Goal: Task Accomplishment & Management: Use online tool/utility

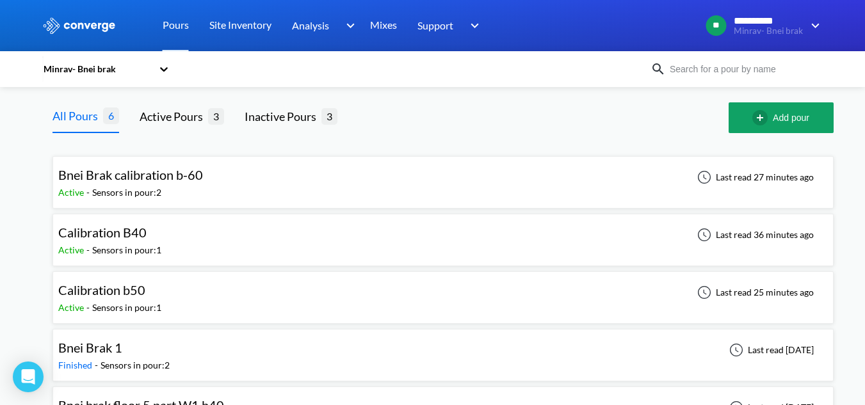
click at [825, 26] on div at bounding box center [432, 25] width 865 height 51
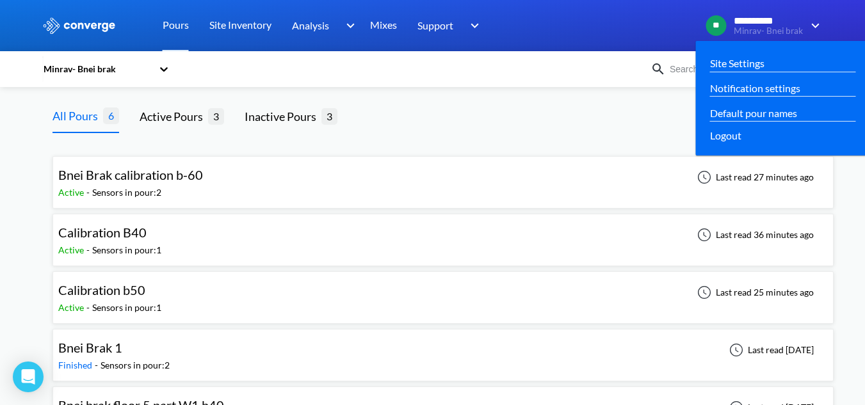
click at [808, 26] on img at bounding box center [813, 25] width 20 height 15
click at [747, 142] on div "Logout" at bounding box center [782, 135] width 145 height 16
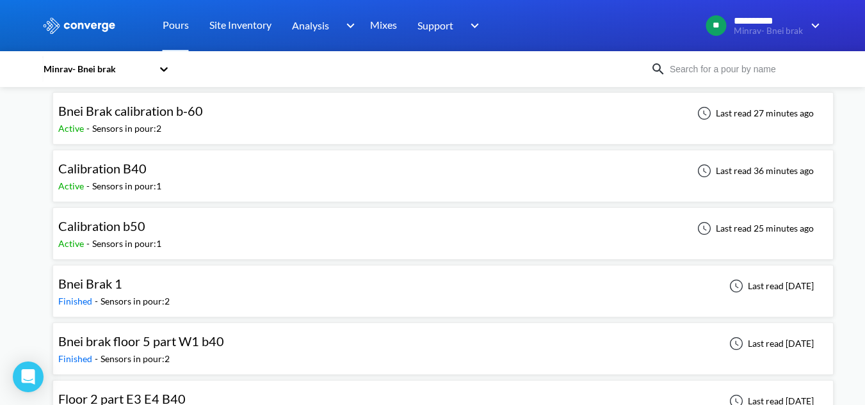
scroll to position [102, 0]
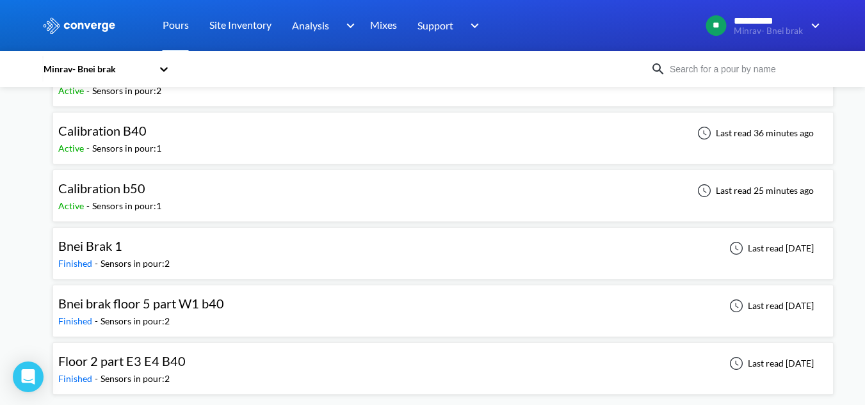
click at [229, 302] on div "Bnei brak floor 5 part W1 b40 Finished - Sensors in pour: 2 Last read [DATE]" at bounding box center [443, 311] width 770 height 41
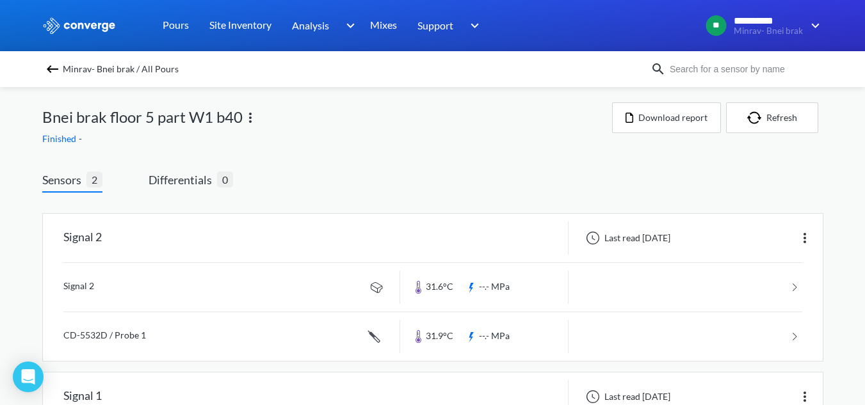
click at [252, 124] on img at bounding box center [250, 117] width 15 height 15
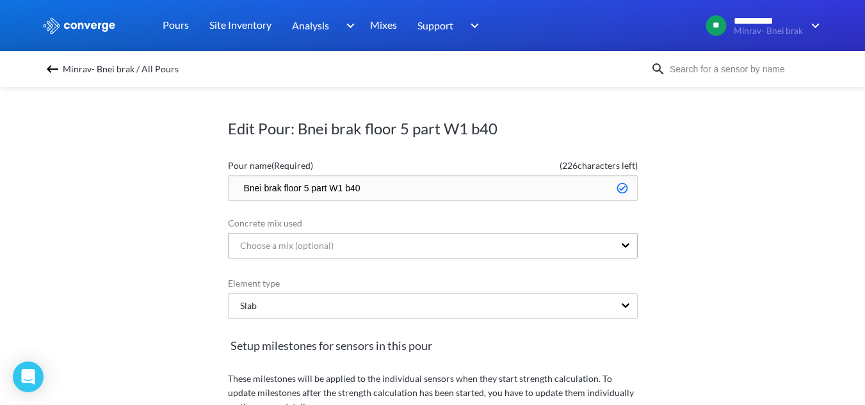
click at [311, 243] on div "Choose a mix (optional)" at bounding box center [282, 246] width 104 height 14
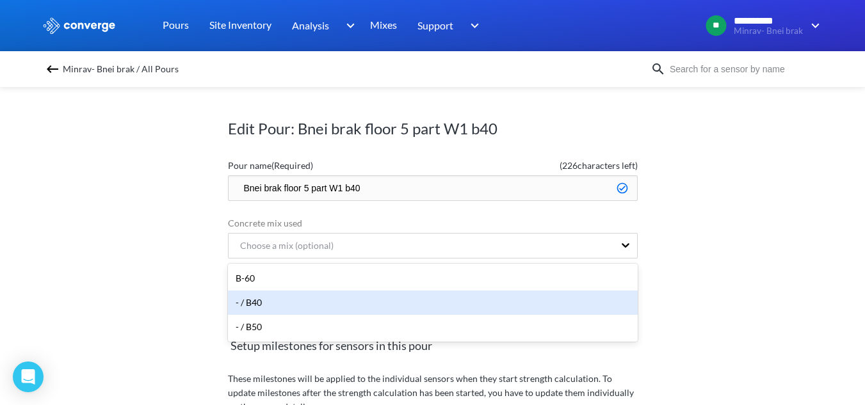
click at [305, 304] on div "- / B40" at bounding box center [433, 303] width 410 height 24
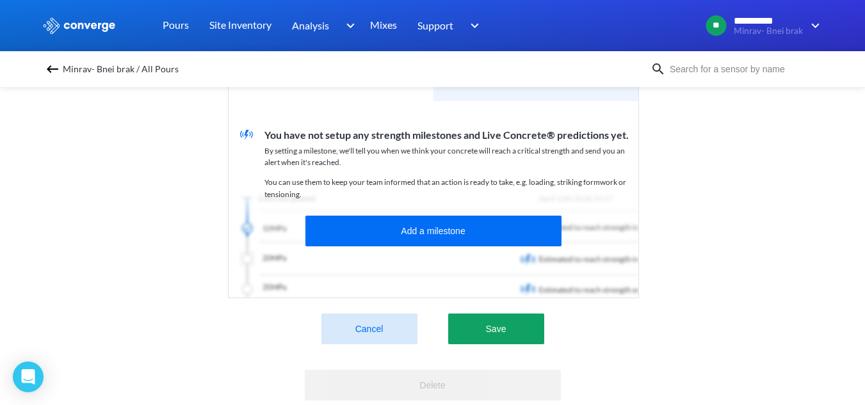
scroll to position [384, 0]
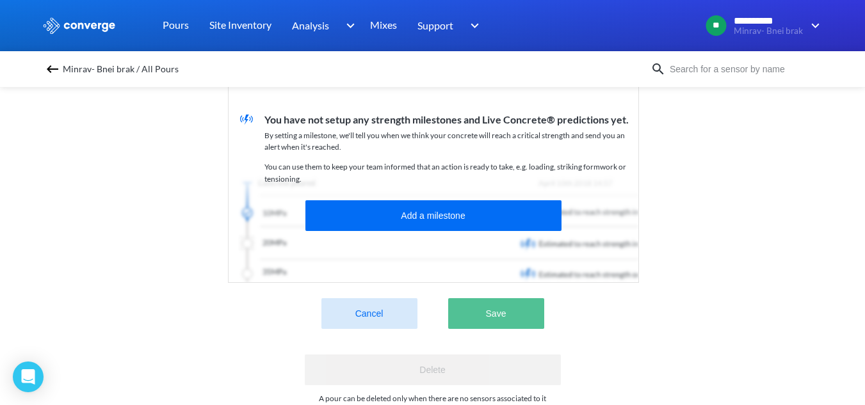
click at [464, 321] on button "Save" at bounding box center [496, 313] width 96 height 31
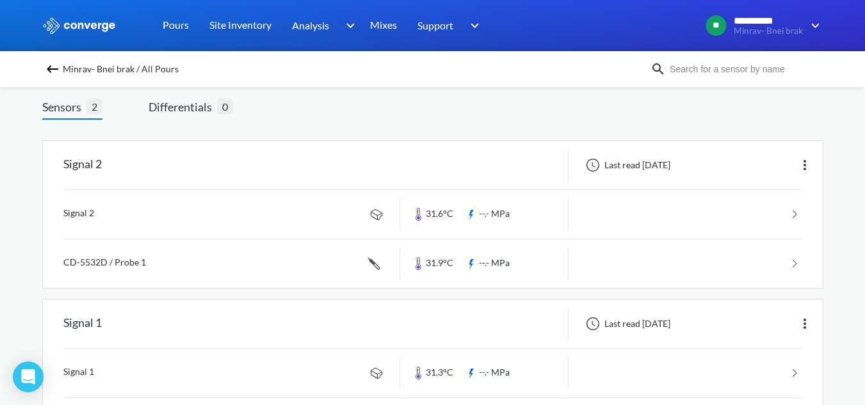
scroll to position [0, 0]
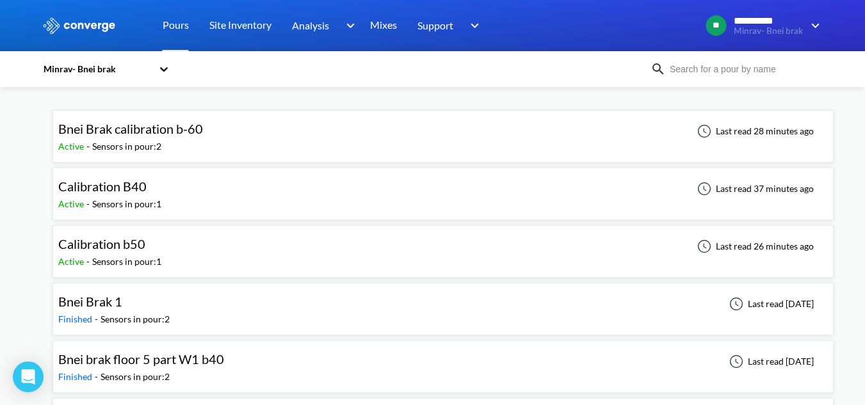
scroll to position [102, 0]
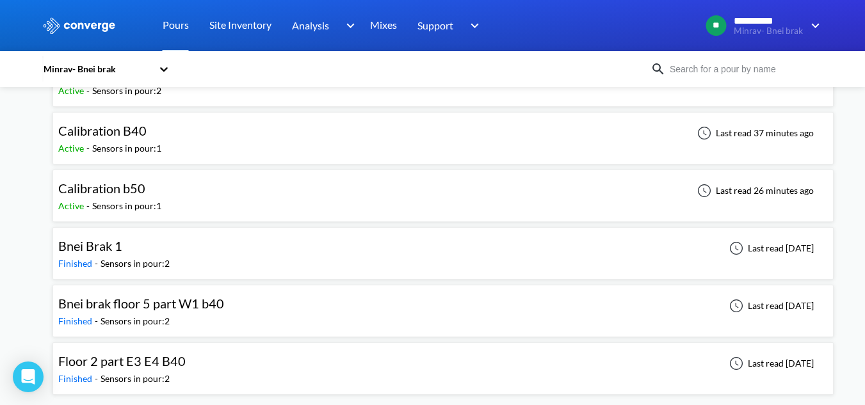
click at [256, 378] on div "Floor 2 part E3 E4 B40 Finished - Sensors in pour: 2 Last read [DATE]" at bounding box center [443, 368] width 770 height 41
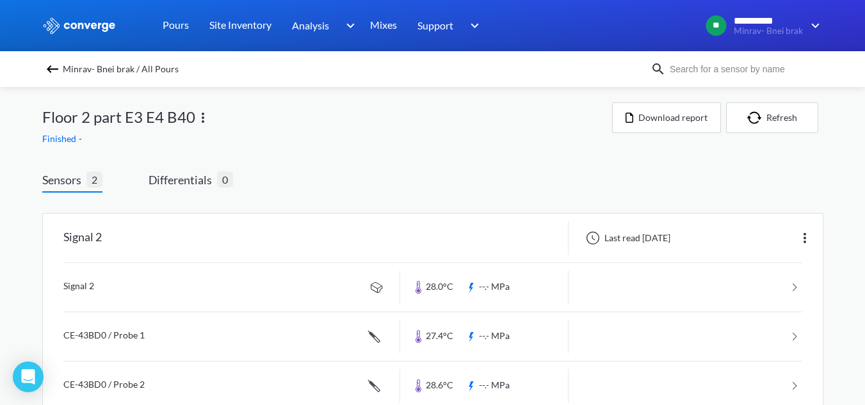
click at [206, 122] on img at bounding box center [202, 117] width 15 height 15
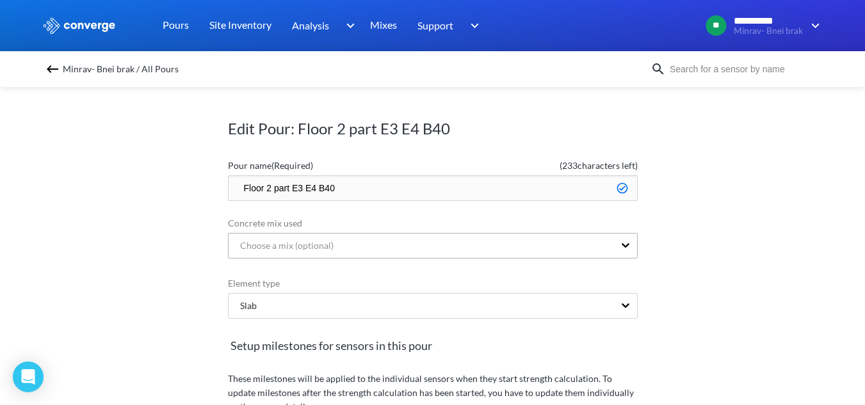
click at [393, 249] on div "Choose a mix (optional)" at bounding box center [422, 246] width 386 height 24
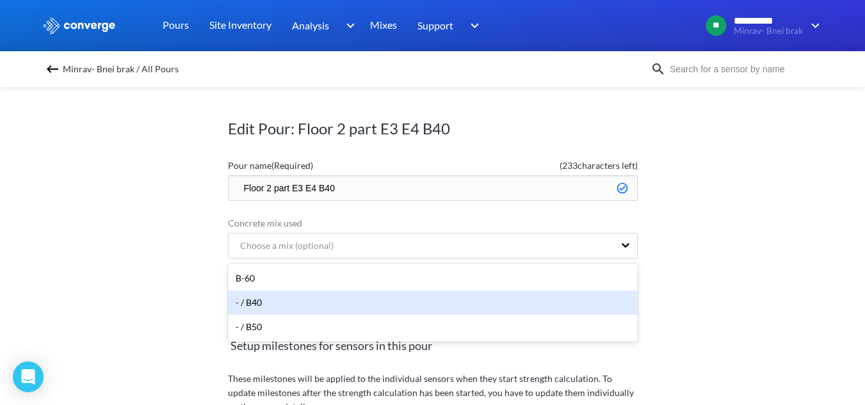
click at [337, 304] on div "- / B40" at bounding box center [433, 303] width 410 height 24
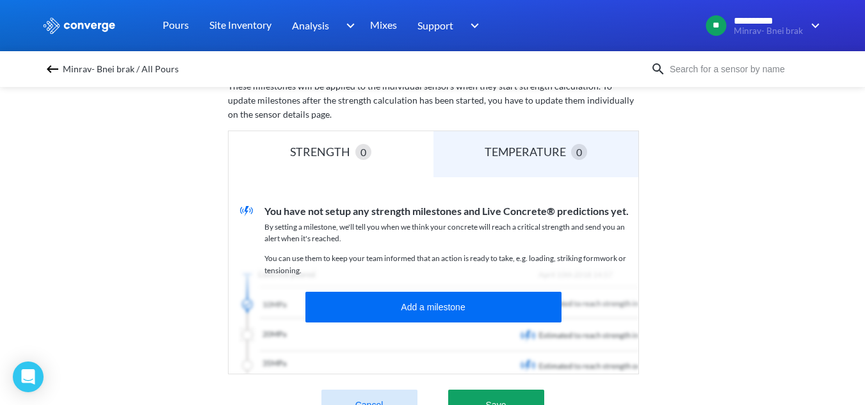
scroll to position [320, 0]
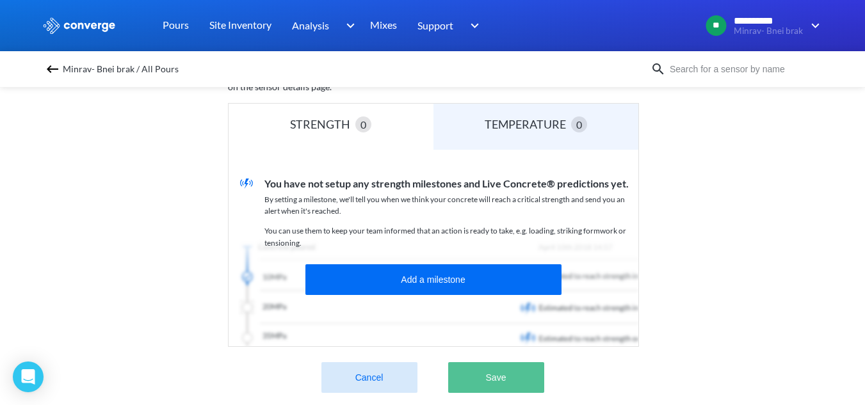
click at [483, 382] on button "Save" at bounding box center [496, 377] width 96 height 31
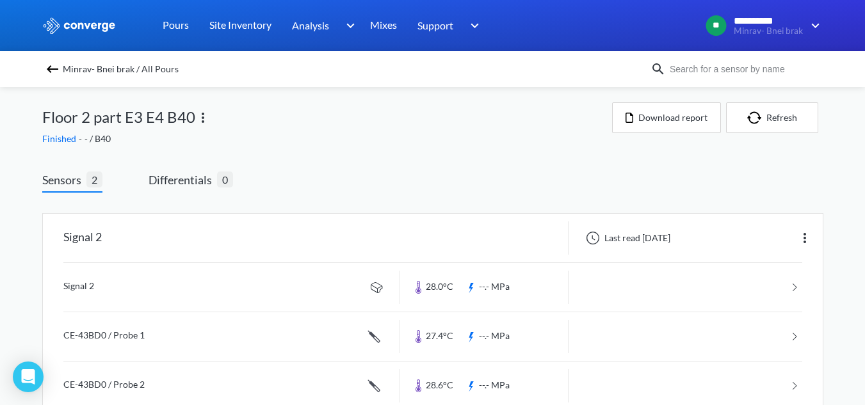
scroll to position [94, 0]
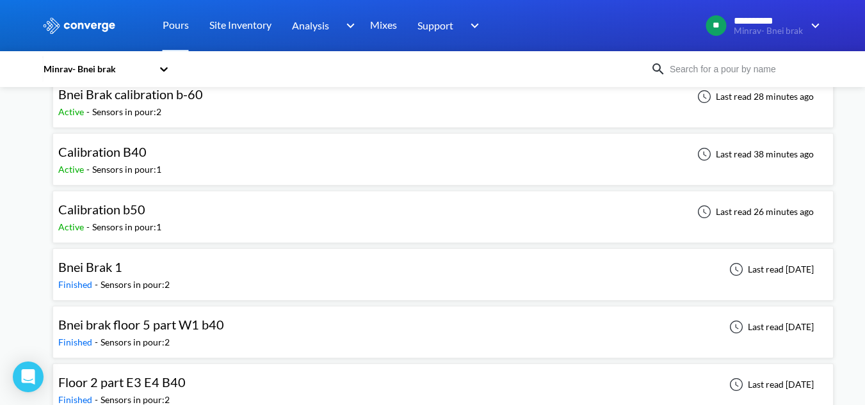
scroll to position [102, 0]
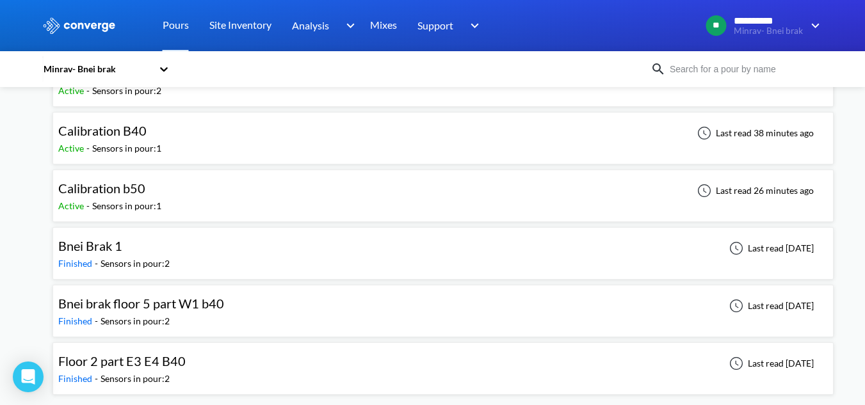
click at [148, 248] on div "Bnei Brak 1" at bounding box center [113, 246] width 111 height 20
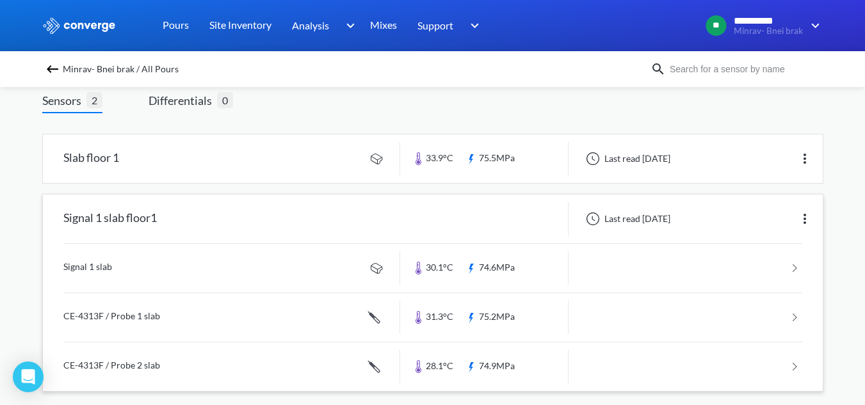
scroll to position [92, 0]
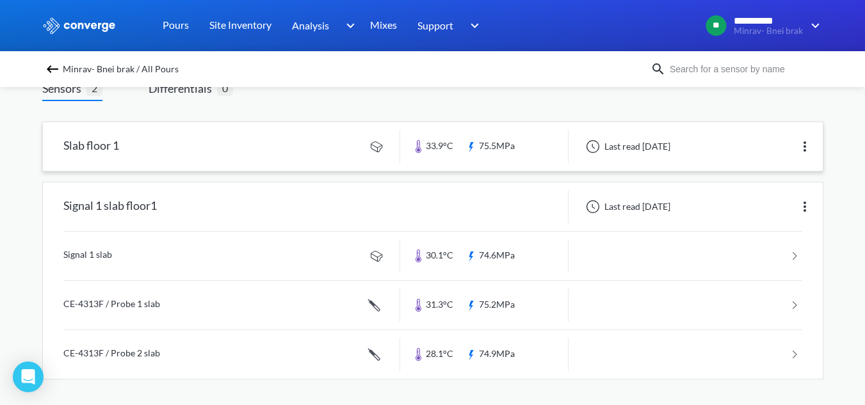
click at [295, 157] on link at bounding box center [433, 146] width 780 height 49
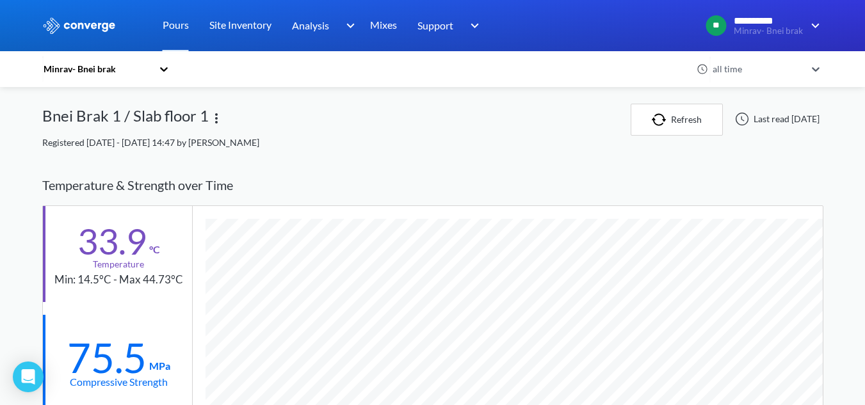
scroll to position [795, 781]
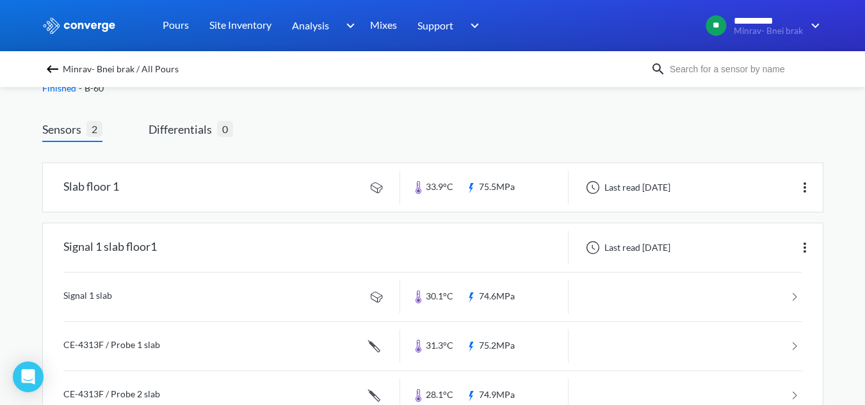
scroll to position [92, 0]
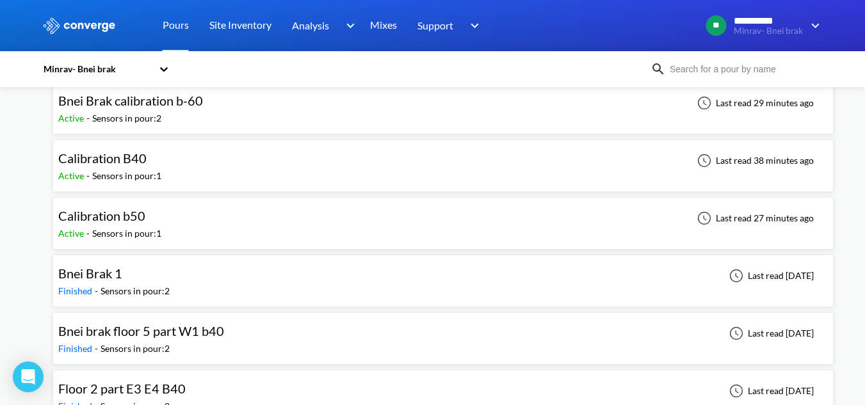
scroll to position [102, 0]
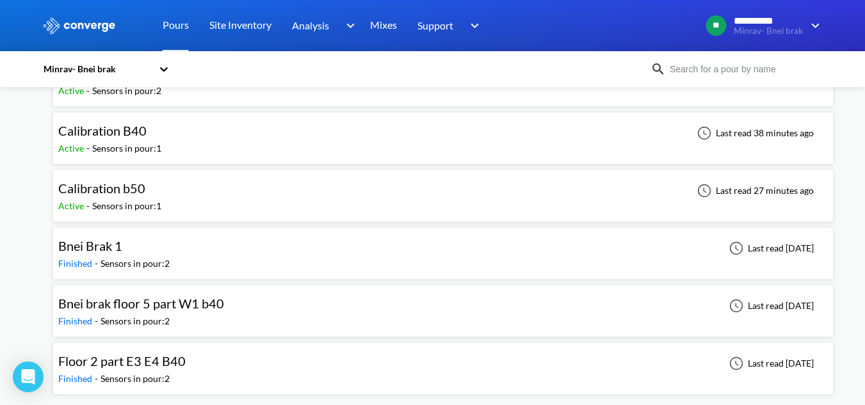
click at [155, 305] on span "Bnei brak floor 5 part W1 b40" at bounding box center [141, 303] width 166 height 15
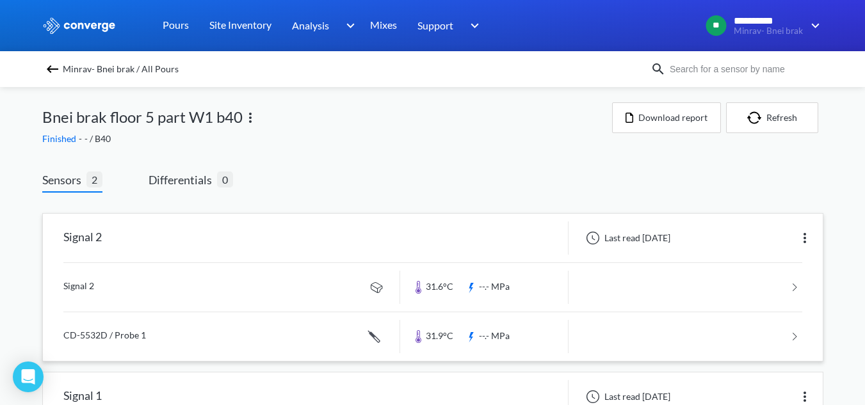
click at [312, 287] on link at bounding box center [432, 287] width 739 height 49
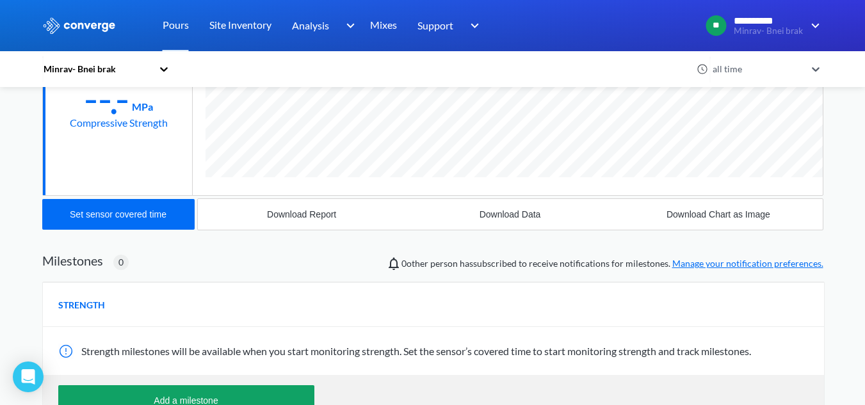
scroll to position [676, 781]
click at [323, 220] on div "Download Report" at bounding box center [301, 214] width 69 height 10
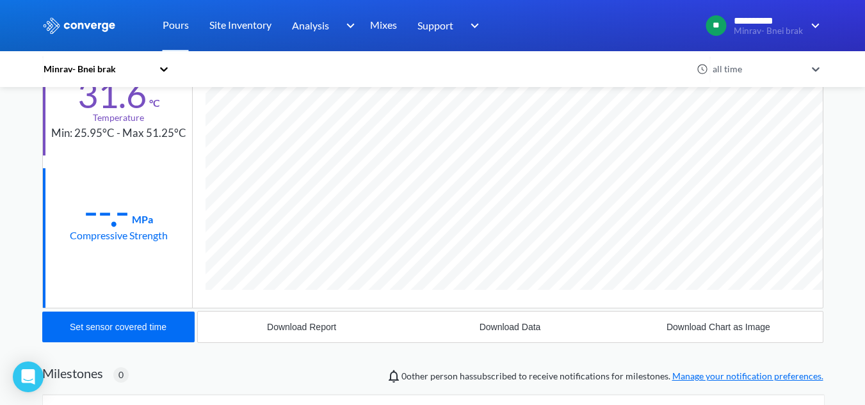
scroll to position [259, 0]
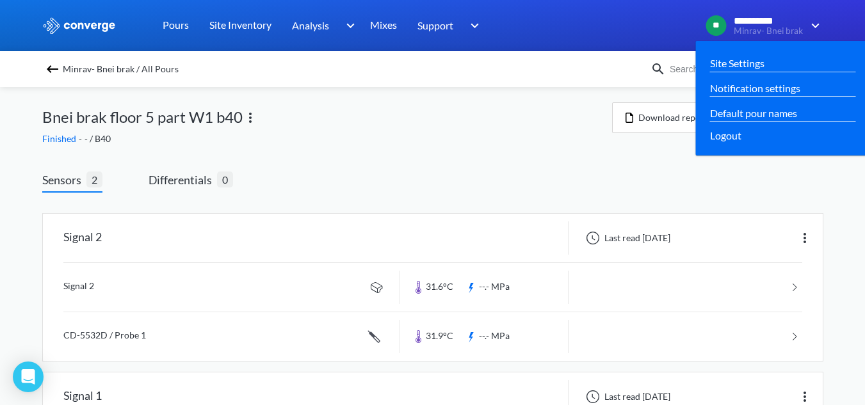
click at [815, 27] on img at bounding box center [813, 25] width 20 height 15
click at [748, 132] on div "Logout" at bounding box center [782, 135] width 145 height 16
click at [729, 134] on span "Logout" at bounding box center [725, 135] width 31 height 16
